Goal: Task Accomplishment & Management: Manage account settings

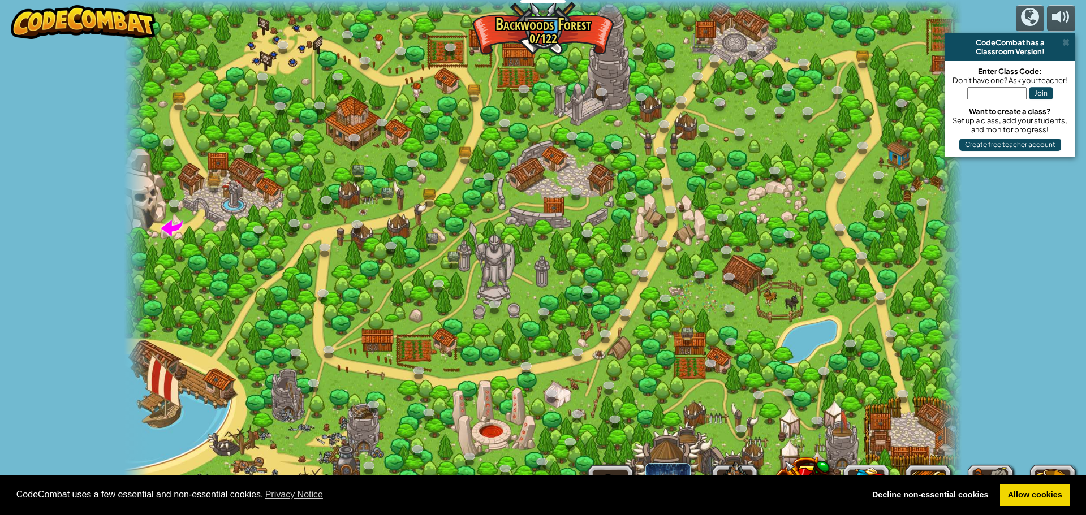
click at [548, 32] on div at bounding box center [543, 257] width 839 height 515
click at [539, 33] on div at bounding box center [543, 257] width 839 height 515
click at [80, 22] on img at bounding box center [83, 22] width 145 height 34
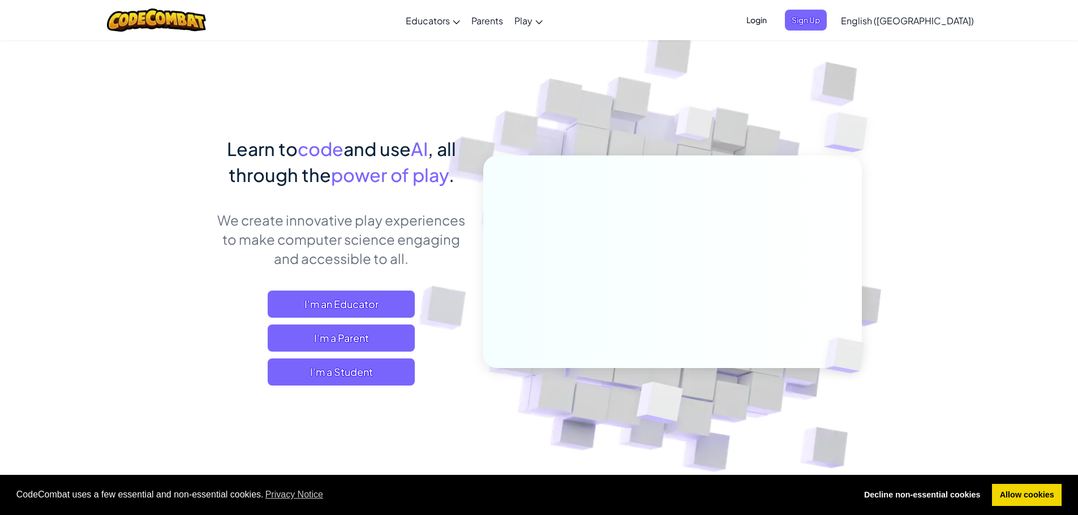
click at [773, 24] on span "Login" at bounding box center [757, 20] width 34 height 21
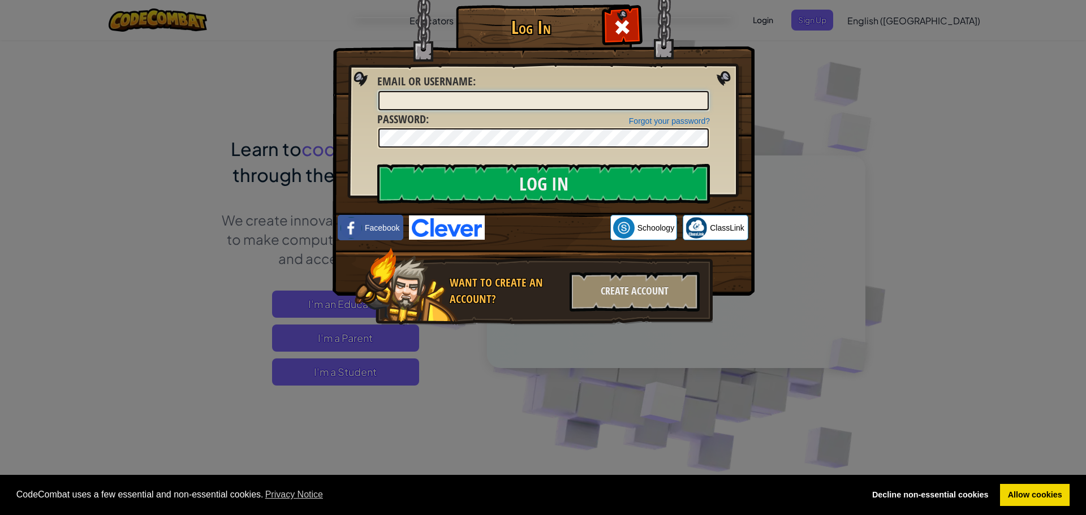
type input "[DOMAIN_NAME][EMAIL_ADDRESS][DOMAIN_NAME]"
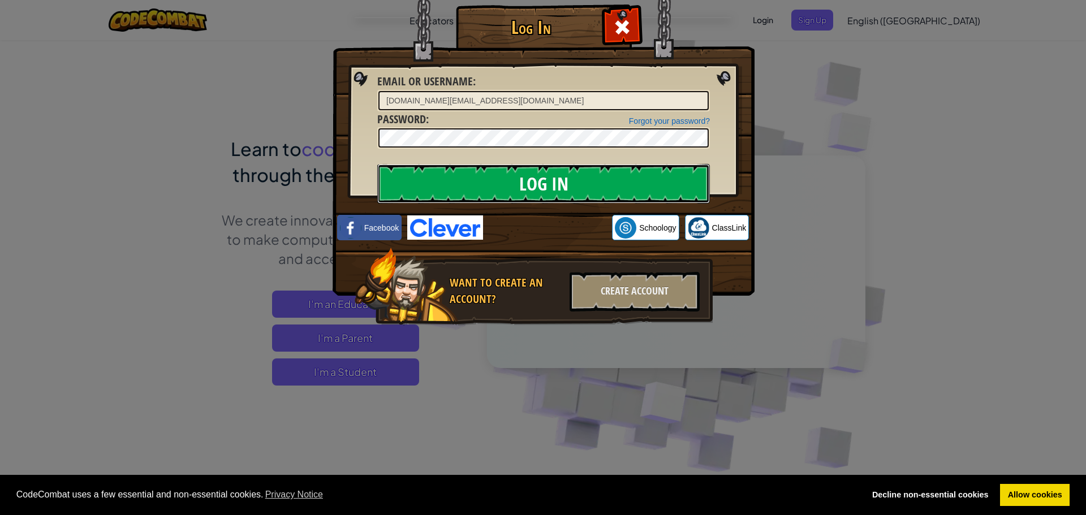
click at [515, 176] on input "Log In" at bounding box center [543, 184] width 333 height 40
